Goal: Information Seeking & Learning: Find specific fact

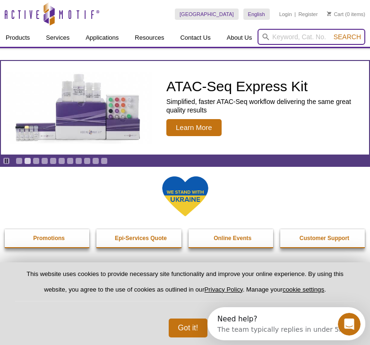
click at [294, 39] on input "search" at bounding box center [312, 37] width 108 height 16
paste input "10507"
type input "10507"
click at [331, 33] on button "Search" at bounding box center [347, 37] width 33 height 9
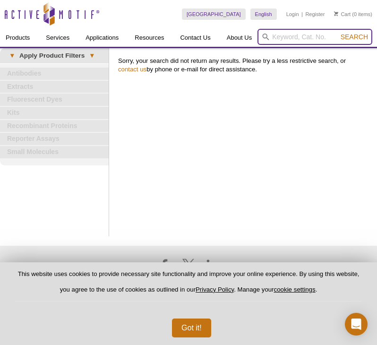
click at [288, 38] on input "search" at bounding box center [315, 37] width 115 height 16
paste input "Phosphate inhibitor"
type input "Phosphate inhibitor"
click at [338, 33] on button "Search" at bounding box center [354, 37] width 33 height 9
